Goal: Navigation & Orientation: Find specific page/section

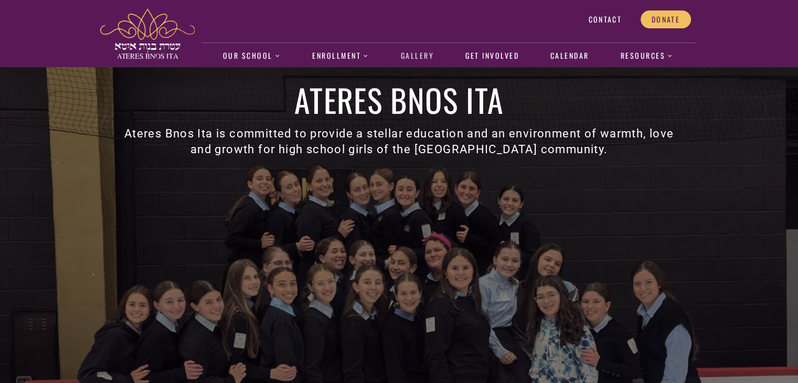
click at [404, 56] on link "Gallery" at bounding box center [417, 56] width 44 height 24
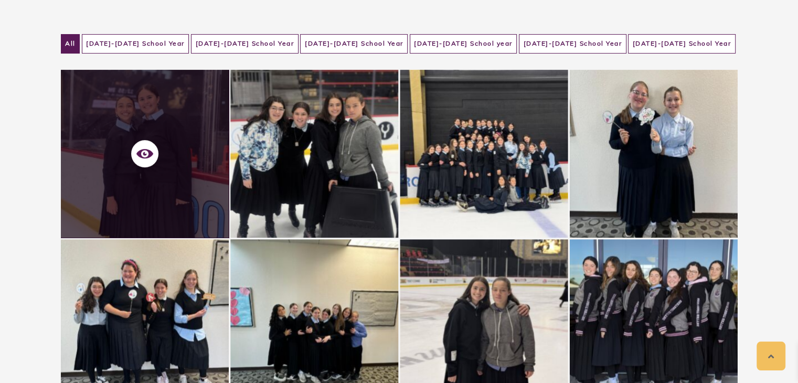
scroll to position [214, 0]
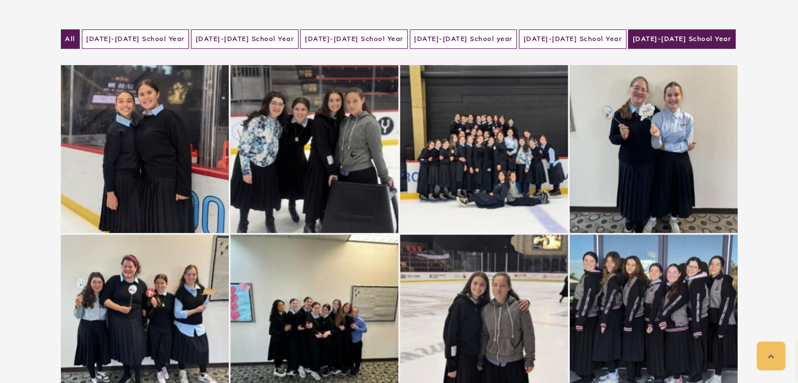
click at [657, 43] on li "2024-2025 School Year" at bounding box center [682, 38] width 108 height 19
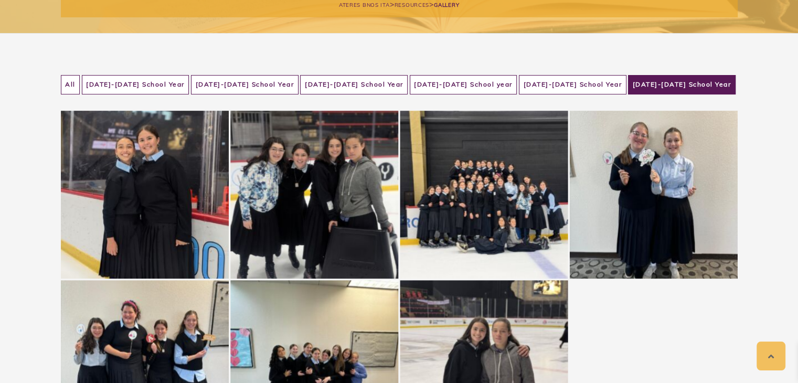
scroll to position [168, 0]
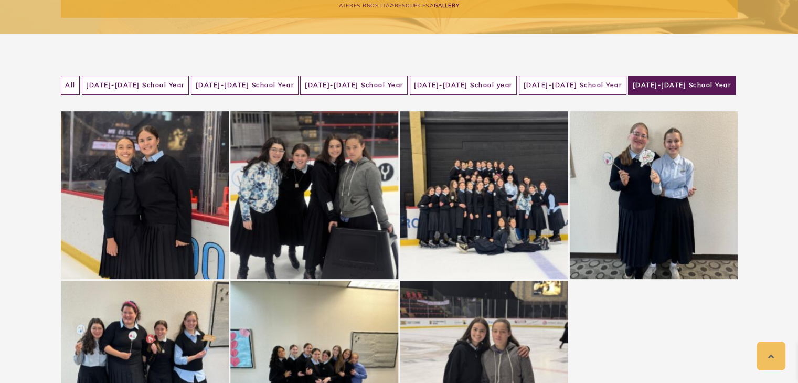
click at [541, 93] on ul "All 2019-2020 School Year 2020-2021 School Year 2021-2022 School Year 2022-2023…" at bounding box center [399, 86] width 677 height 20
click at [538, 87] on li "2023-2024 School Year" at bounding box center [573, 85] width 108 height 19
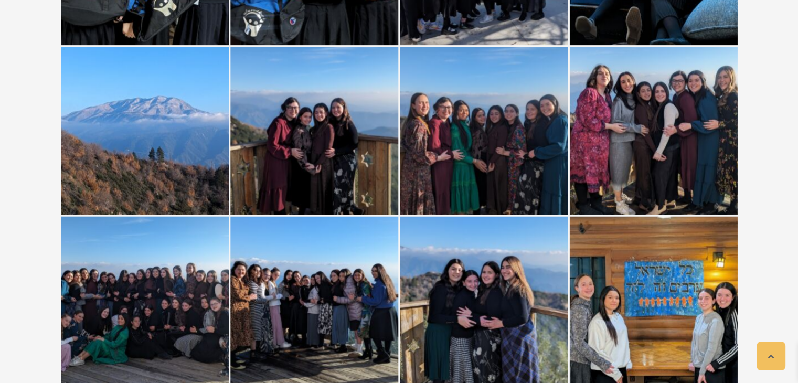
scroll to position [1591, 0]
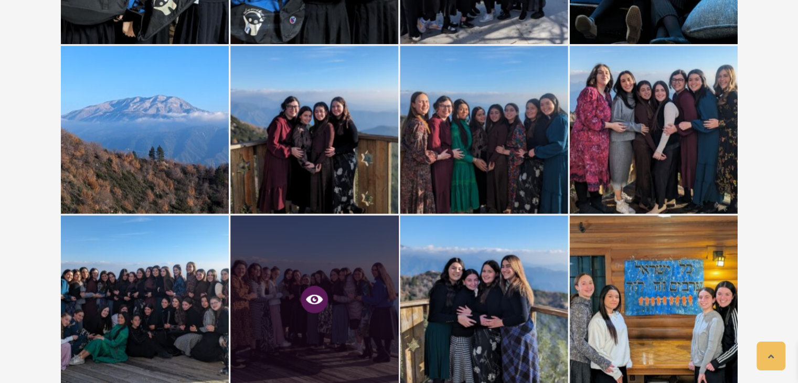
click at [321, 294] on icon at bounding box center [314, 299] width 17 height 17
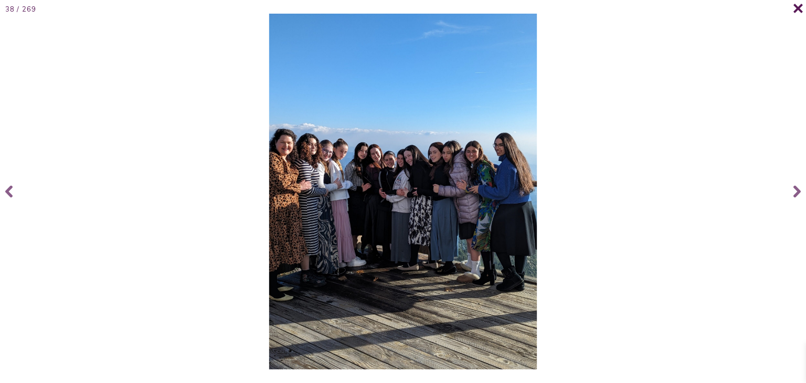
click at [803, 7] on icon at bounding box center [798, 8] width 10 height 10
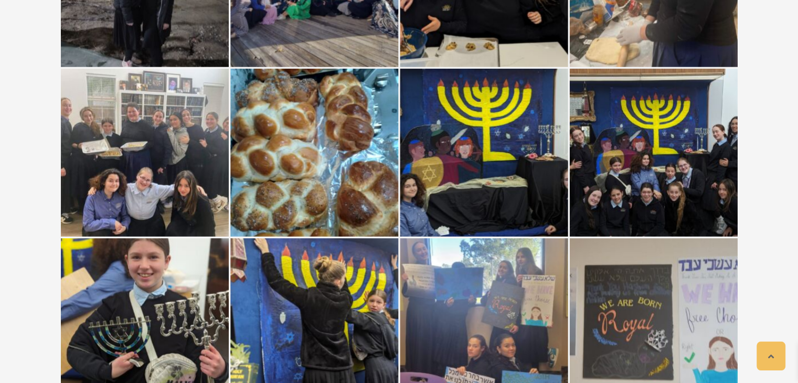
scroll to position [2433, 0]
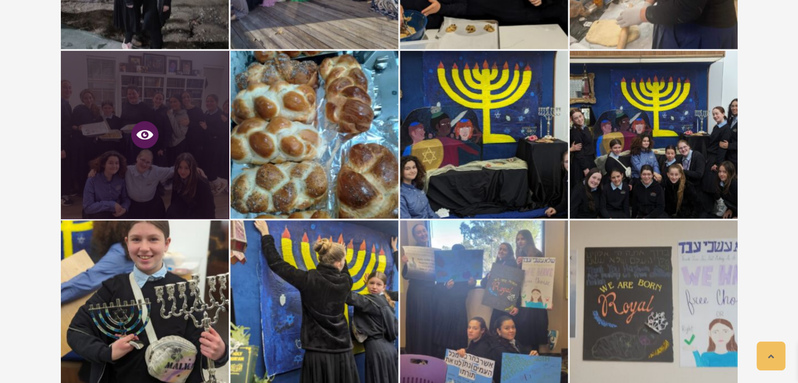
click at [141, 131] on icon at bounding box center [144, 134] width 17 height 9
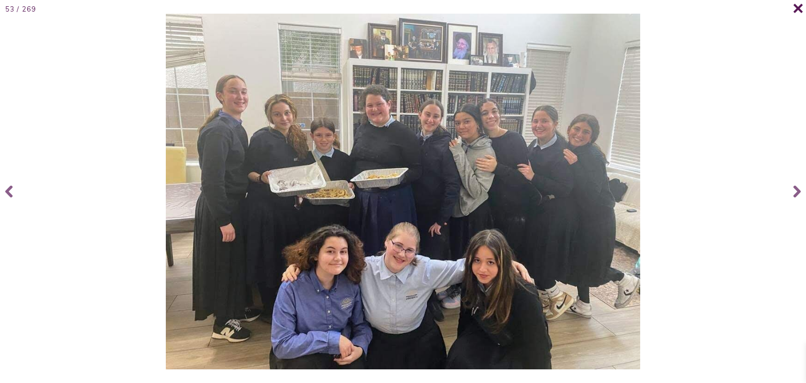
click at [794, 4] on icon at bounding box center [798, 8] width 10 height 10
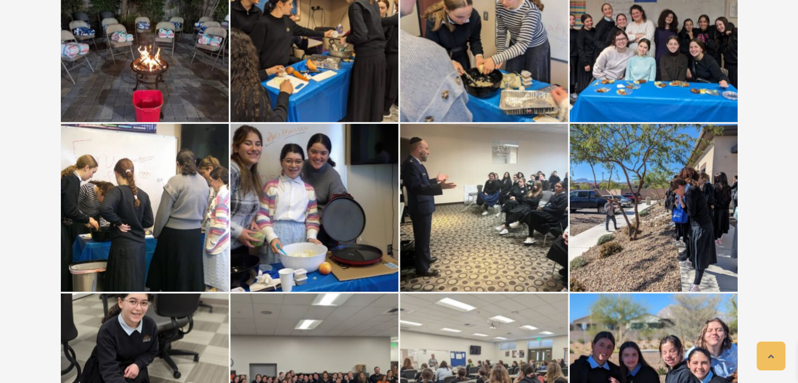
scroll to position [3042, 0]
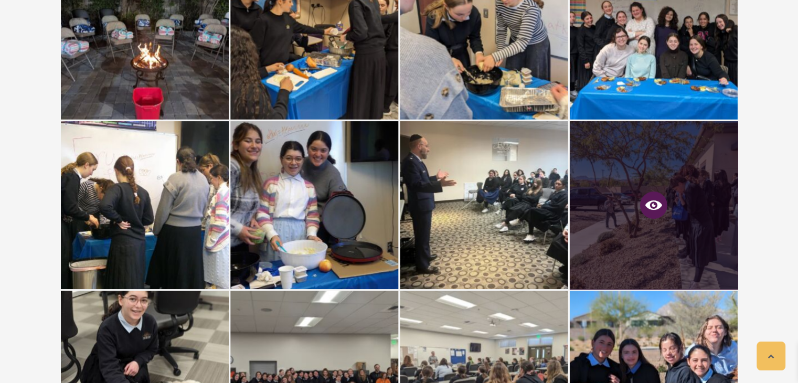
click at [651, 199] on icon at bounding box center [653, 205] width 17 height 17
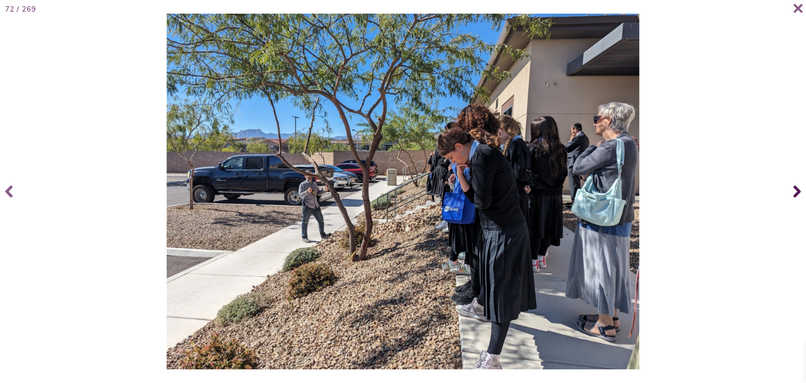
click at [806, 193] on span at bounding box center [795, 192] width 21 height 42
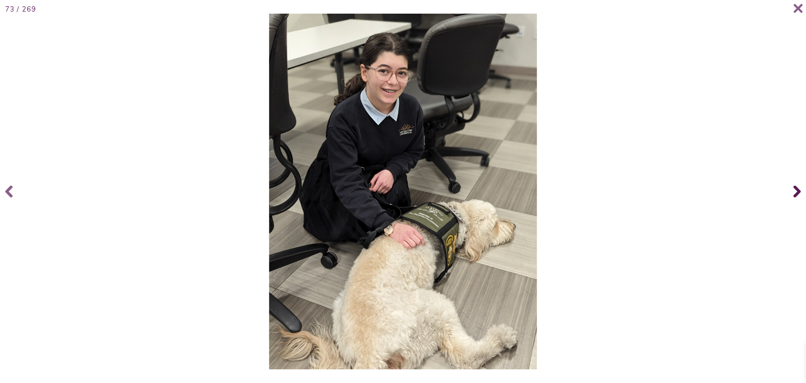
click at [806, 193] on span at bounding box center [795, 192] width 21 height 42
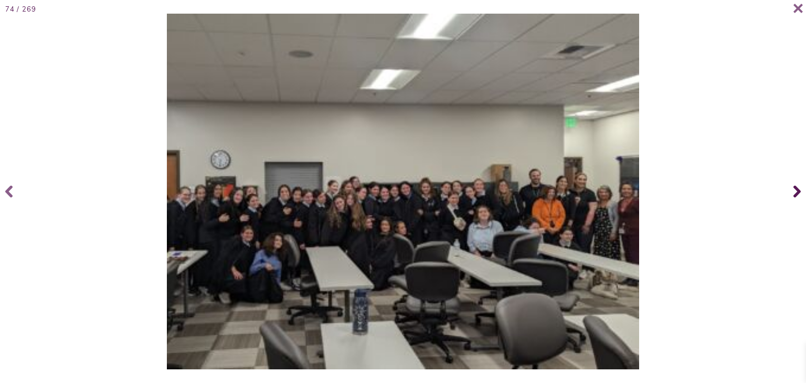
click at [806, 193] on span at bounding box center [795, 192] width 21 height 42
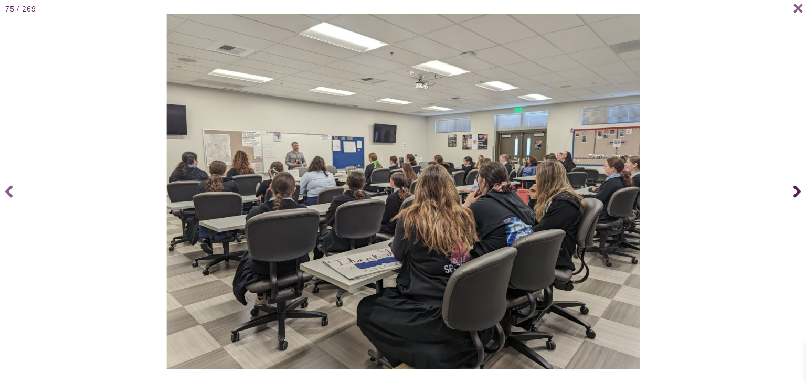
click at [806, 193] on span at bounding box center [795, 192] width 21 height 42
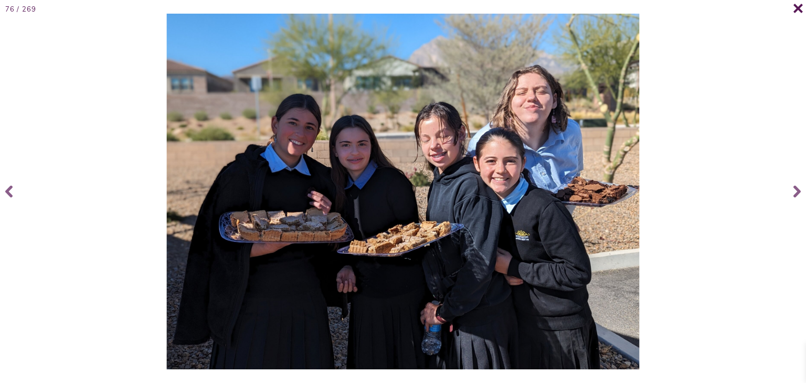
click at [796, 15] on span at bounding box center [792, 13] width 21 height 21
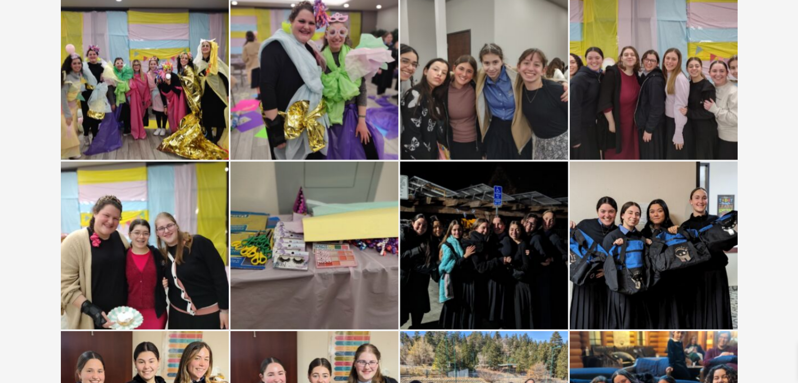
scroll to position [0, 0]
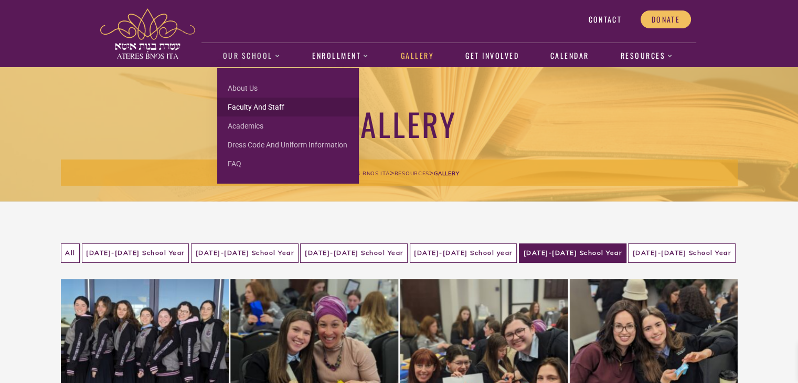
click at [258, 114] on link "Faculty and Staff" at bounding box center [288, 107] width 142 height 19
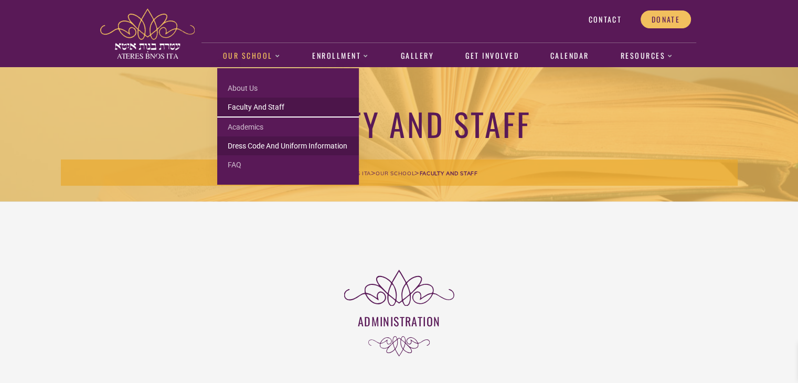
click at [266, 139] on link "Dress Code and Uniform Information" at bounding box center [288, 145] width 142 height 19
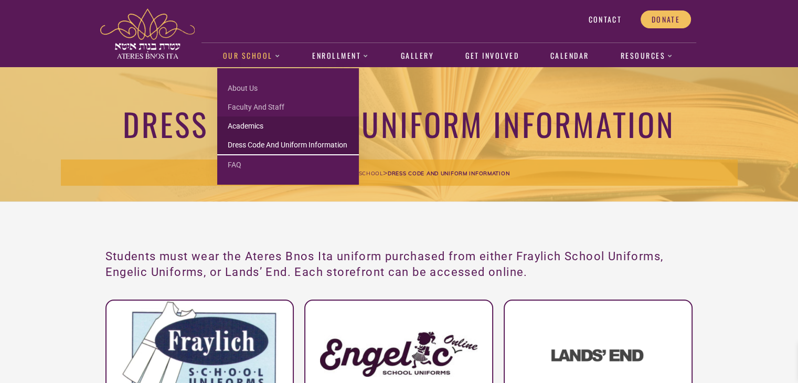
click at [257, 120] on link "Academics" at bounding box center [288, 126] width 142 height 19
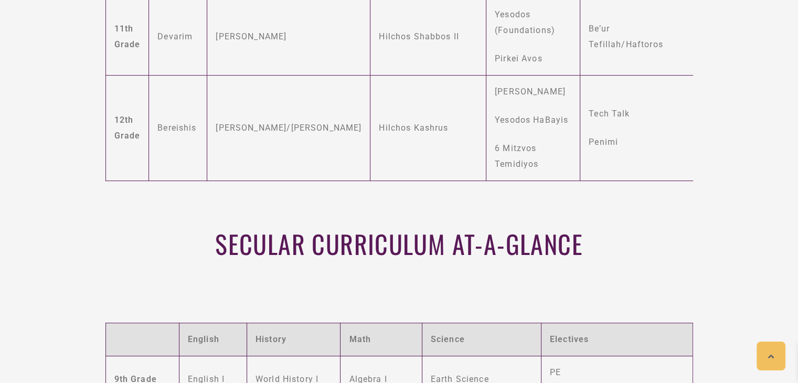
scroll to position [277, 0]
